Goal: Navigation & Orientation: Find specific page/section

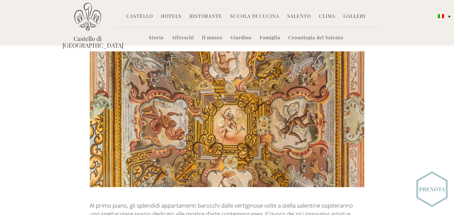
scroll to position [76, 0]
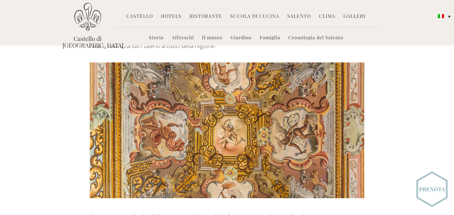
click at [239, 40] on link "Giardino" at bounding box center [240, 38] width 21 height 8
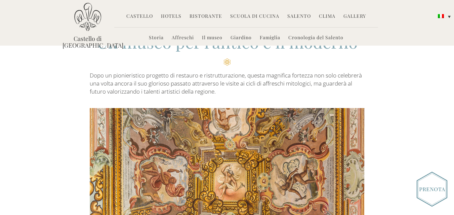
scroll to position [9, 0]
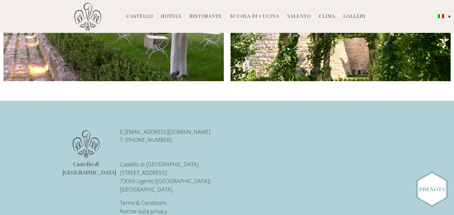
scroll to position [1072, 0]
